Goal: Use online tool/utility: Utilize a website feature to perform a specific function

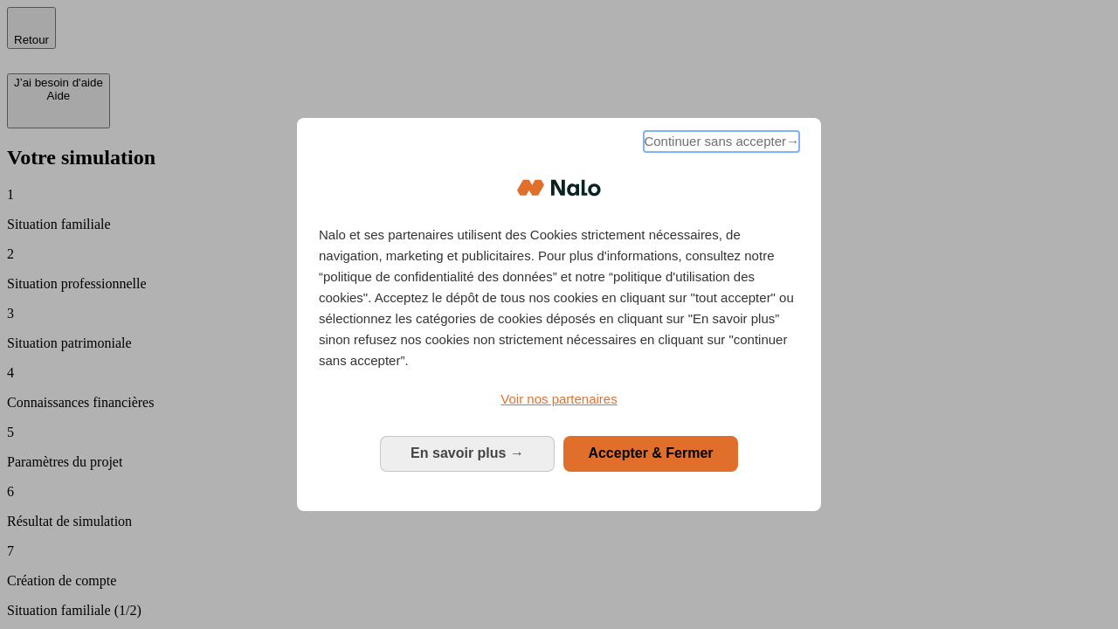
click at [720, 144] on span "Continuer sans accepter →" at bounding box center [721, 141] width 155 height 21
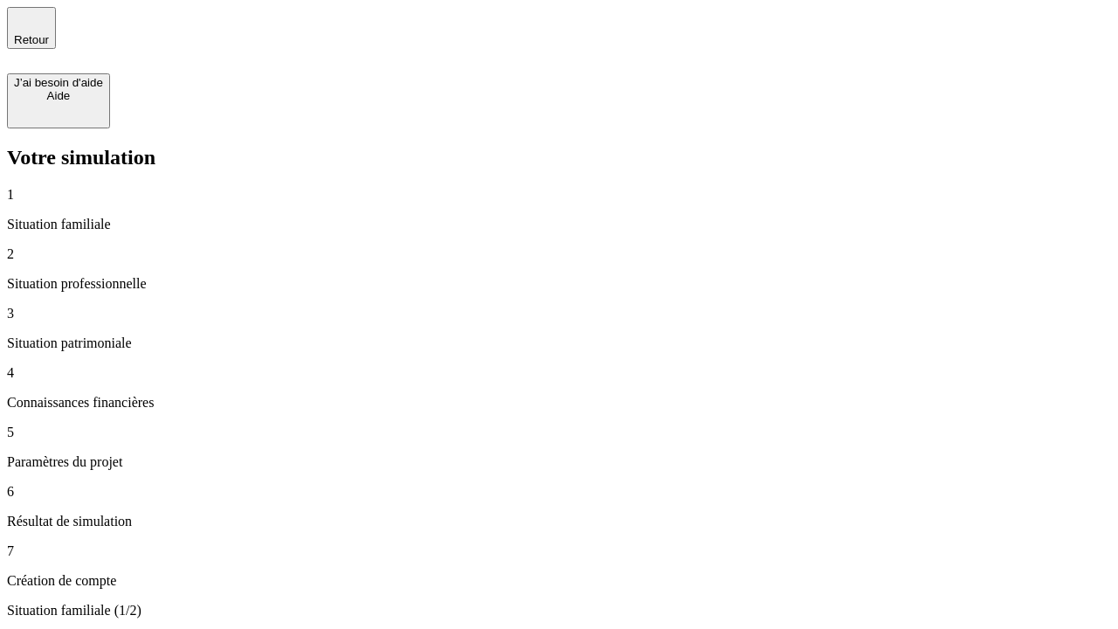
type input "70 000"
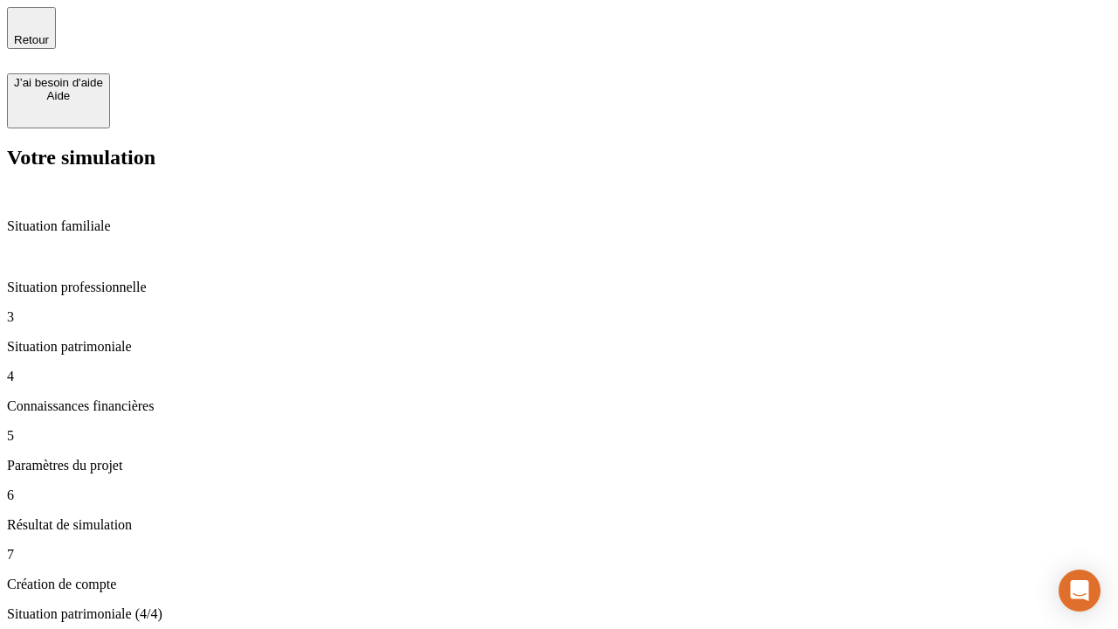
type input "800"
type input "6"
type input "400"
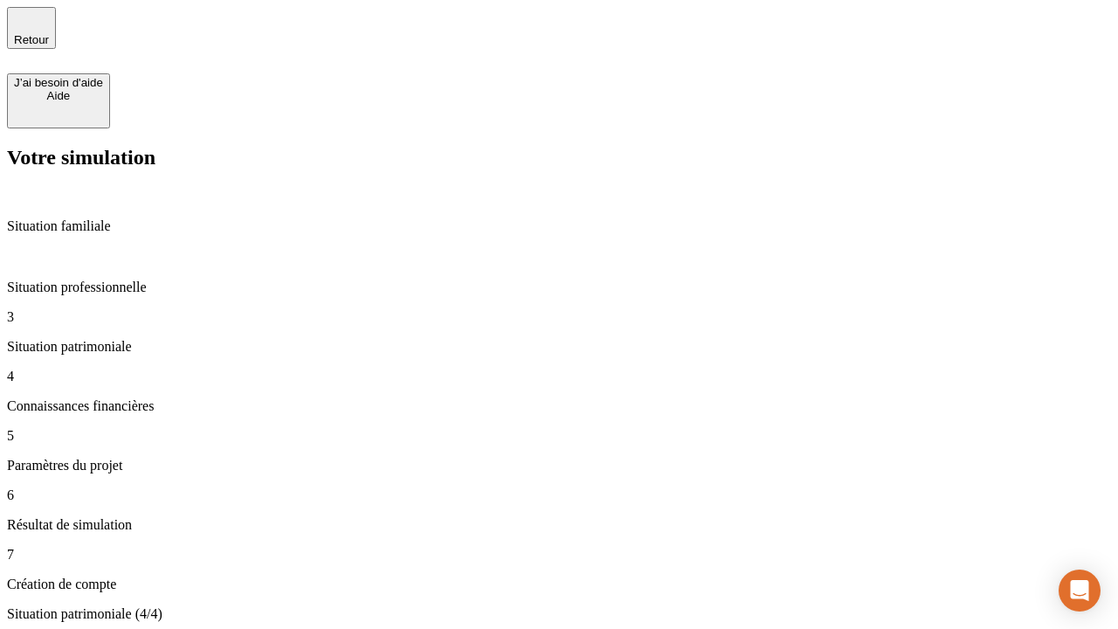
type input "3"
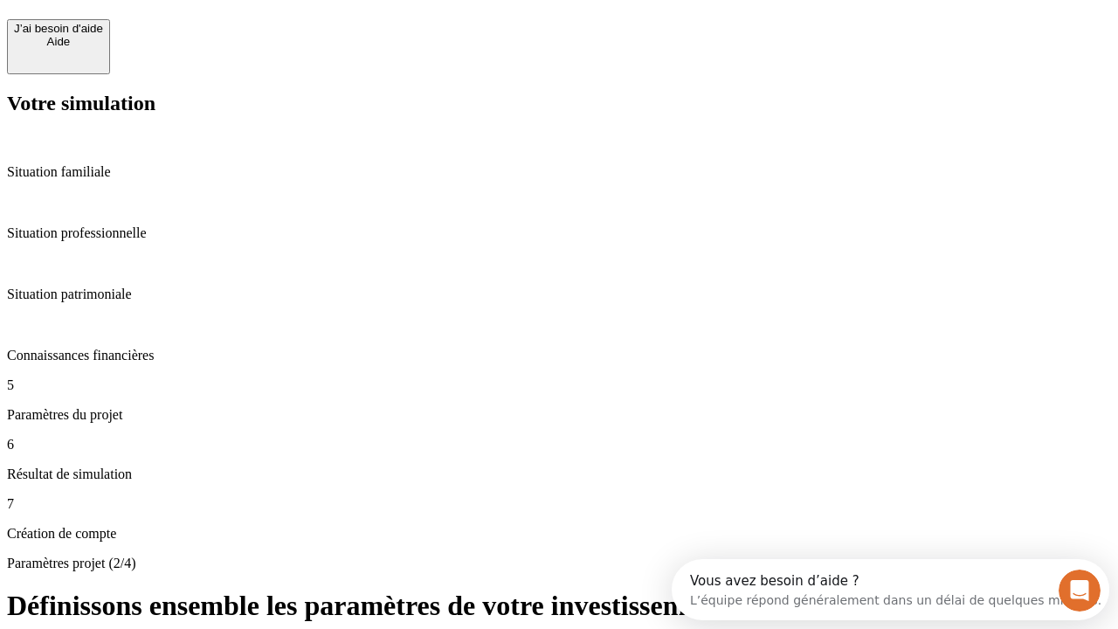
scroll to position [16, 0]
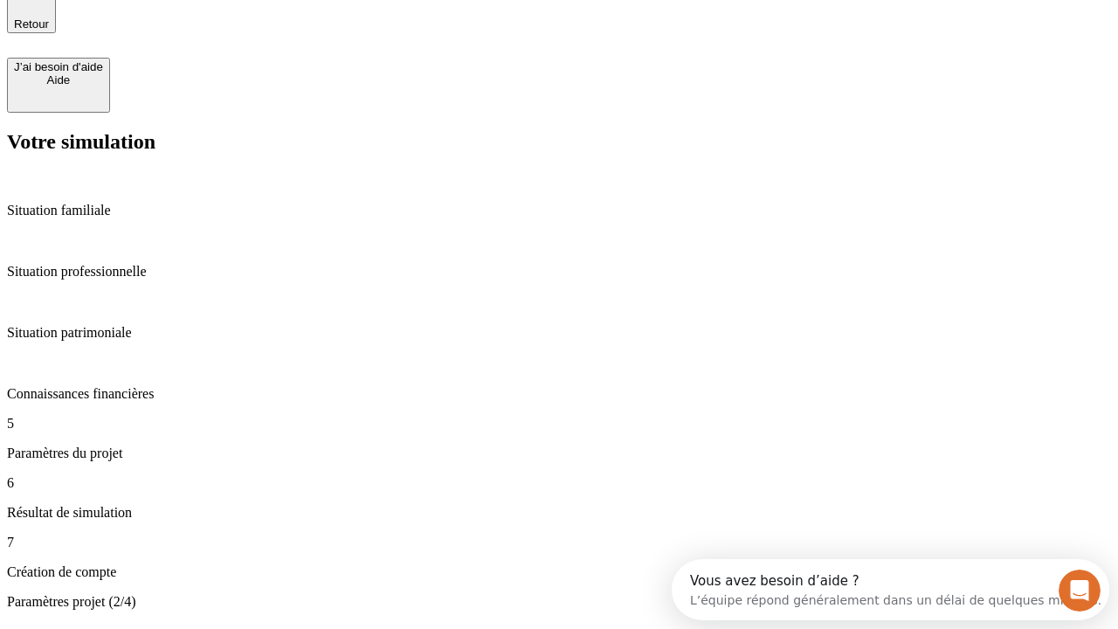
type input "35"
type input "500"
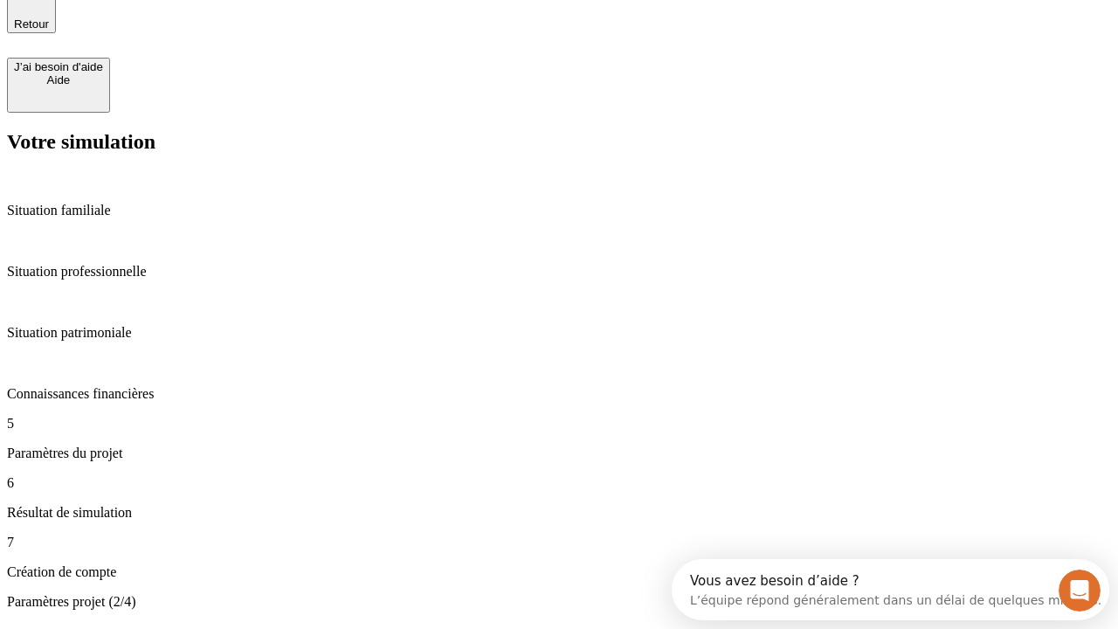
type input "640"
